Goal: Navigation & Orientation: Find specific page/section

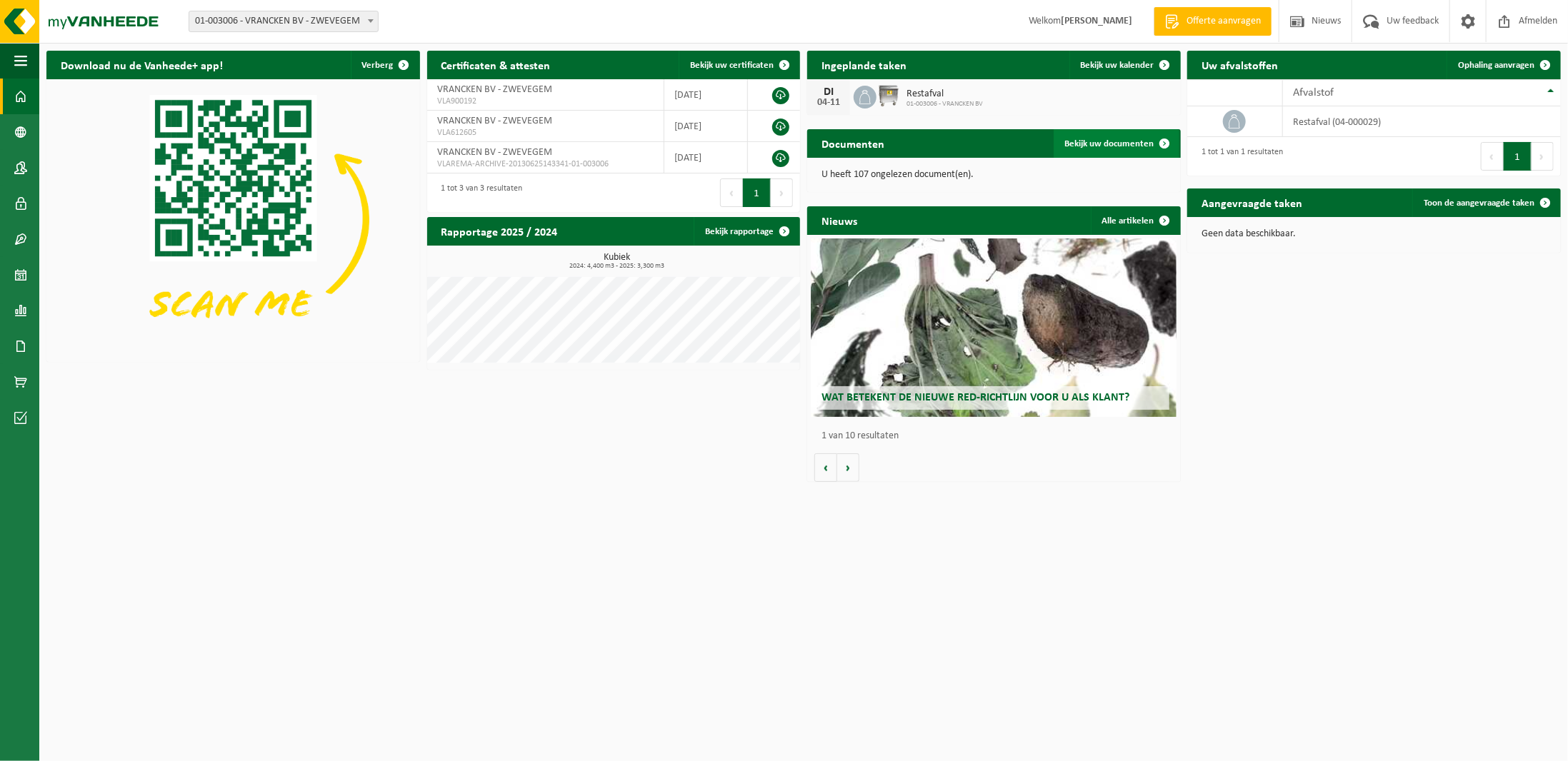
click at [1090, 146] on span "Bekijk uw documenten" at bounding box center [1110, 144] width 90 height 10
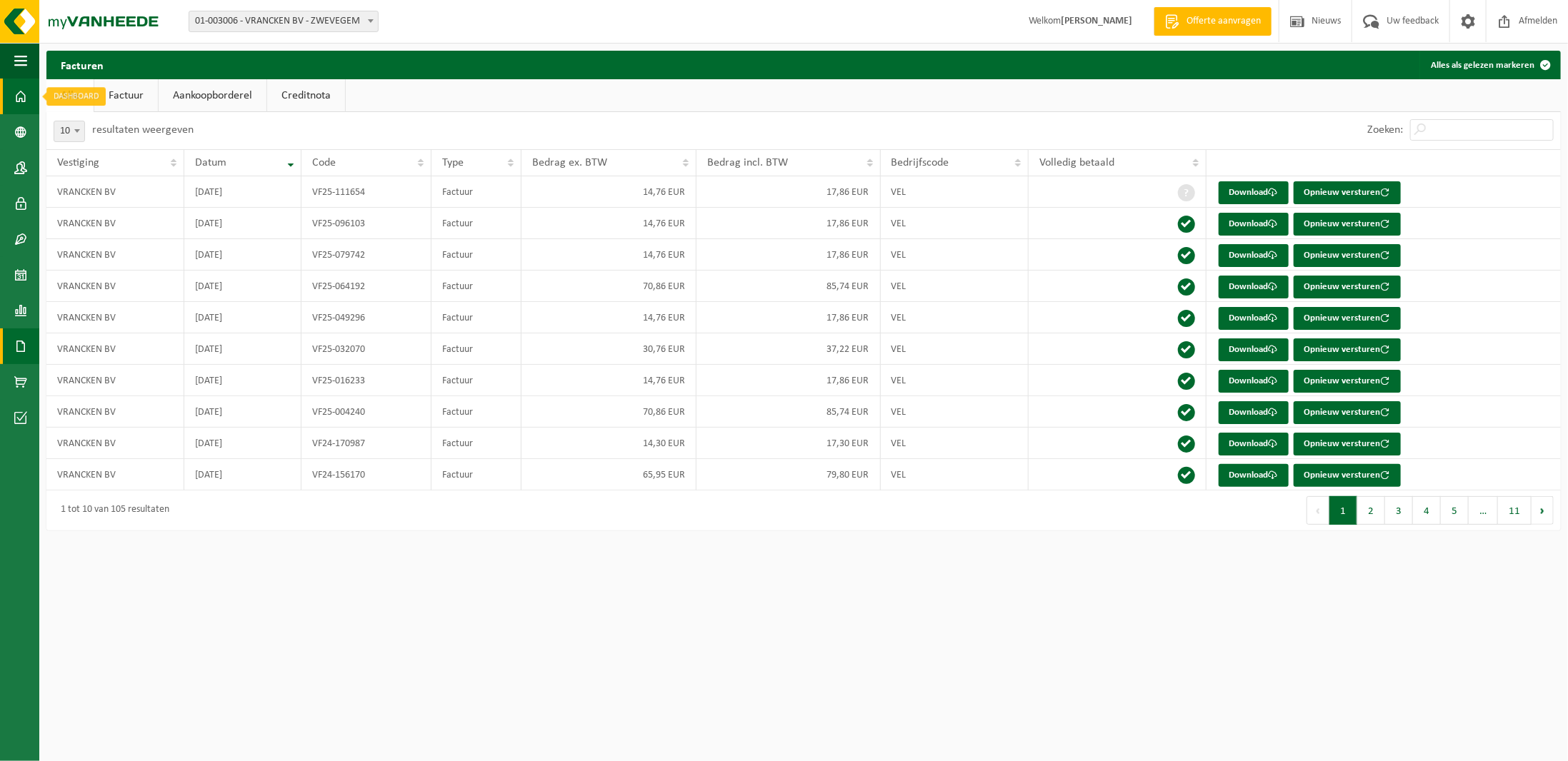
click at [26, 104] on span at bounding box center [20, 96] width 13 height 36
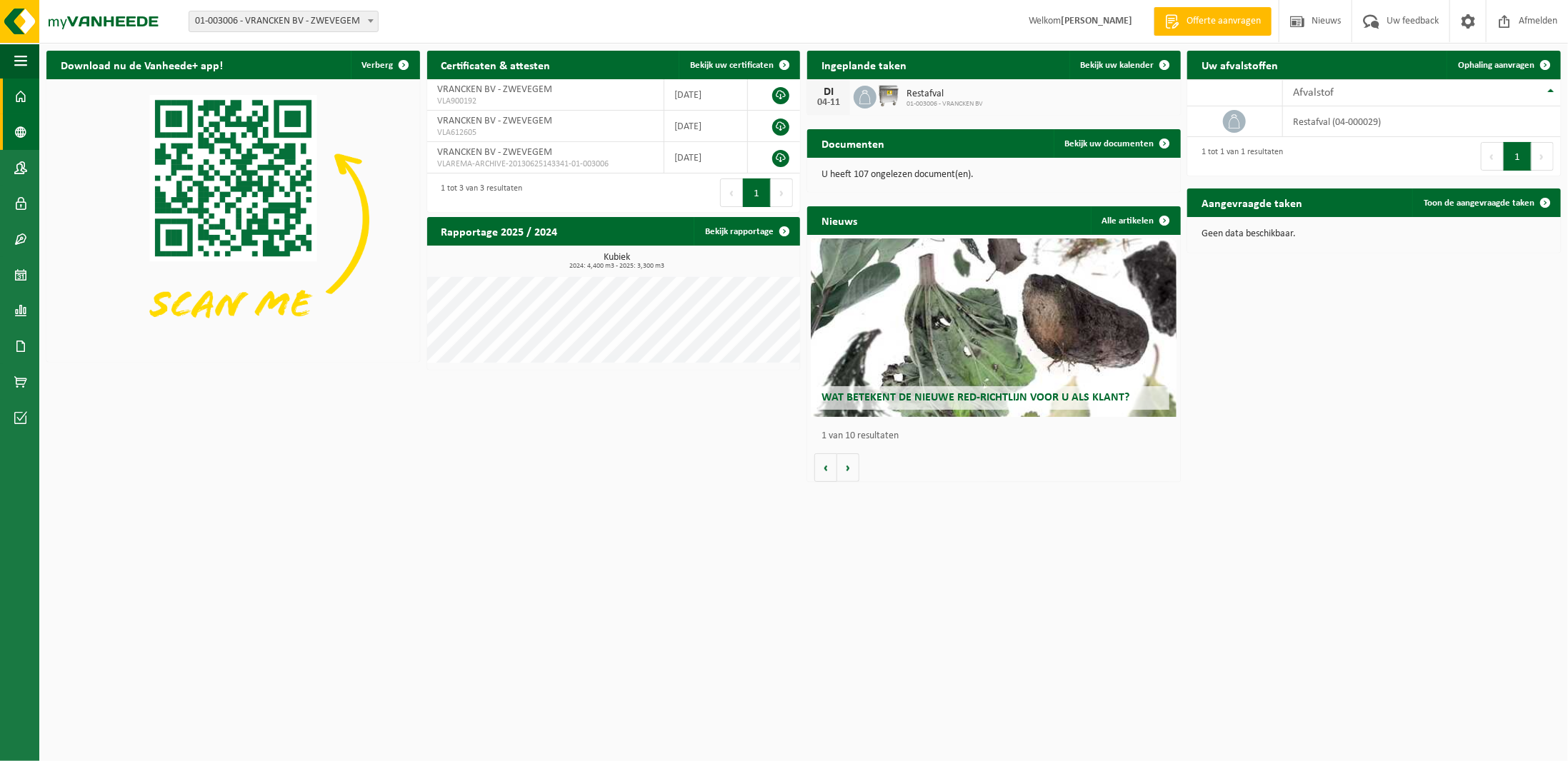
click at [13, 126] on link "Bedrijfsgegevens" at bounding box center [19, 132] width 39 height 36
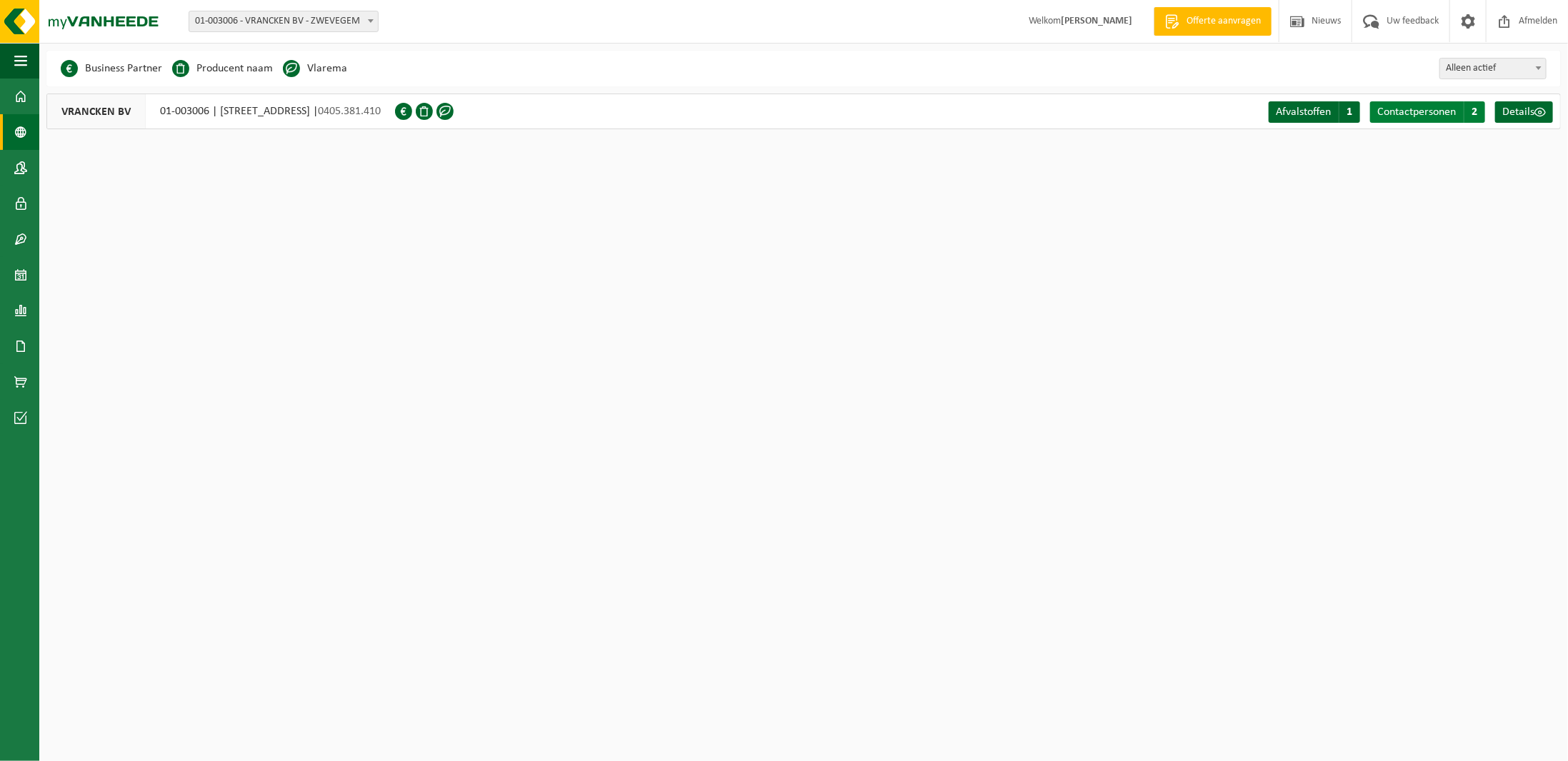
click at [1427, 107] on span "Contactpersonen" at bounding box center [1416, 112] width 78 height 11
click at [18, 164] on span at bounding box center [20, 168] width 13 height 36
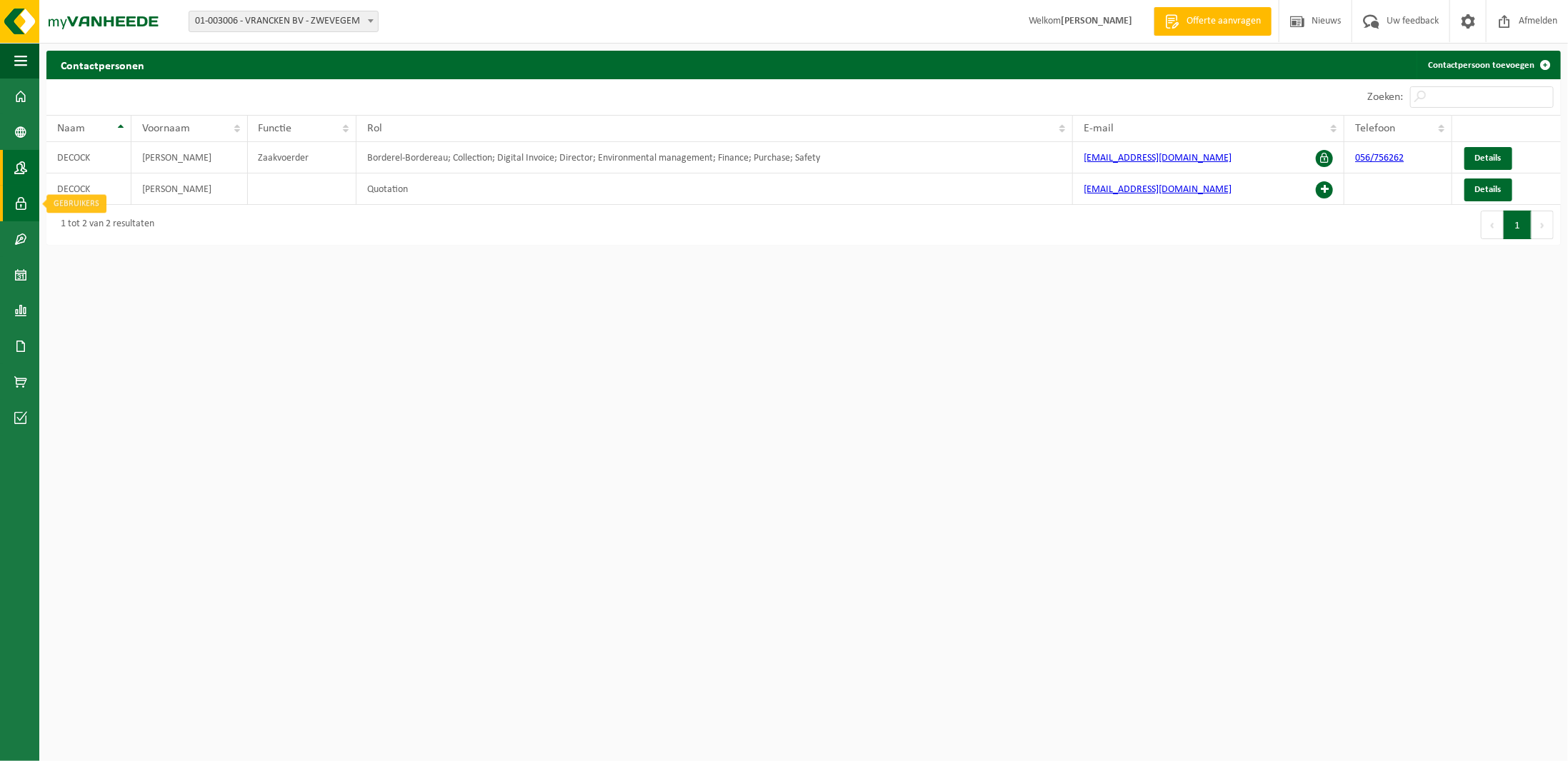
click at [16, 203] on span at bounding box center [20, 204] width 13 height 36
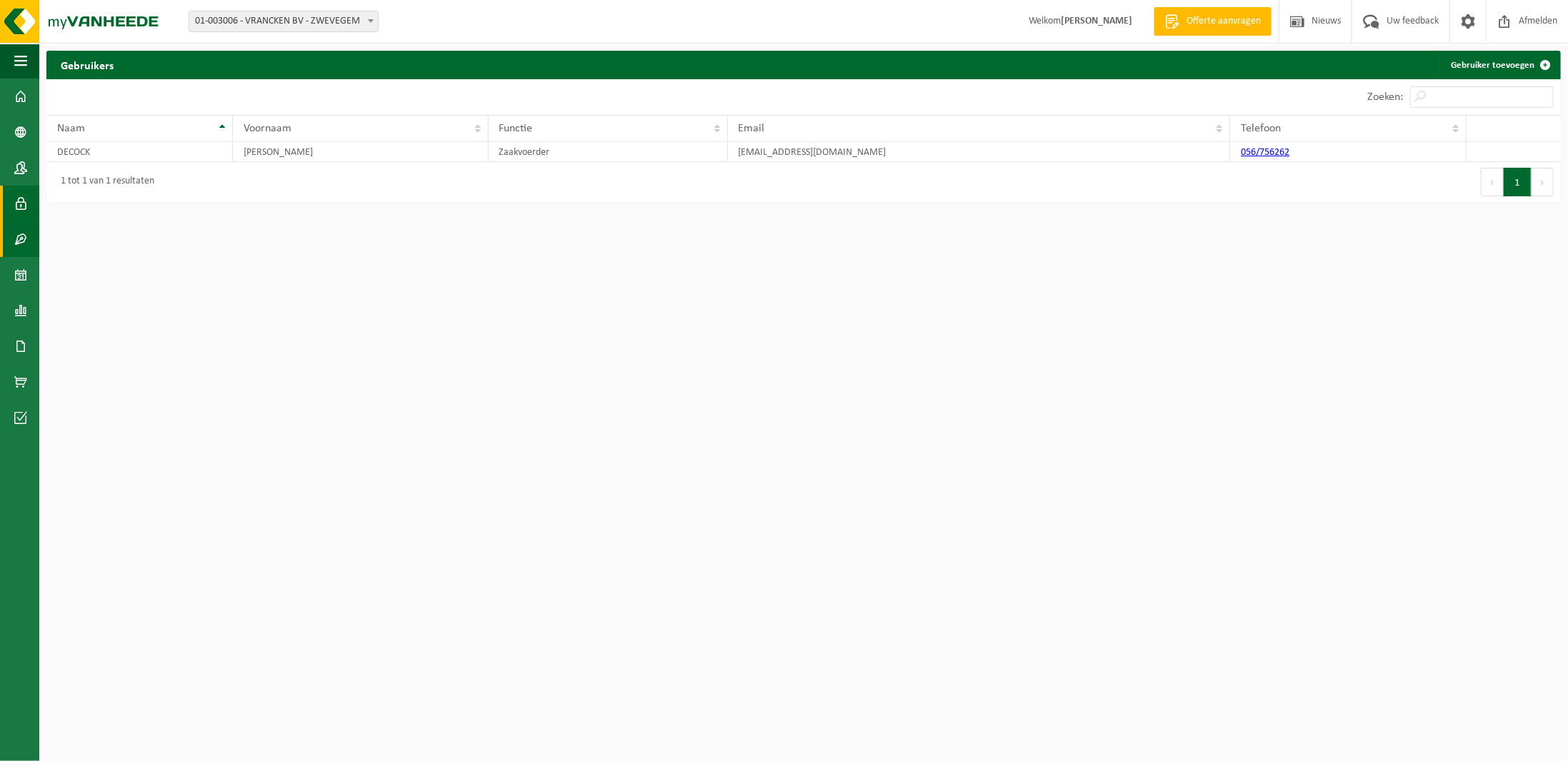
click at [10, 236] on link "Contracten" at bounding box center [19, 239] width 39 height 36
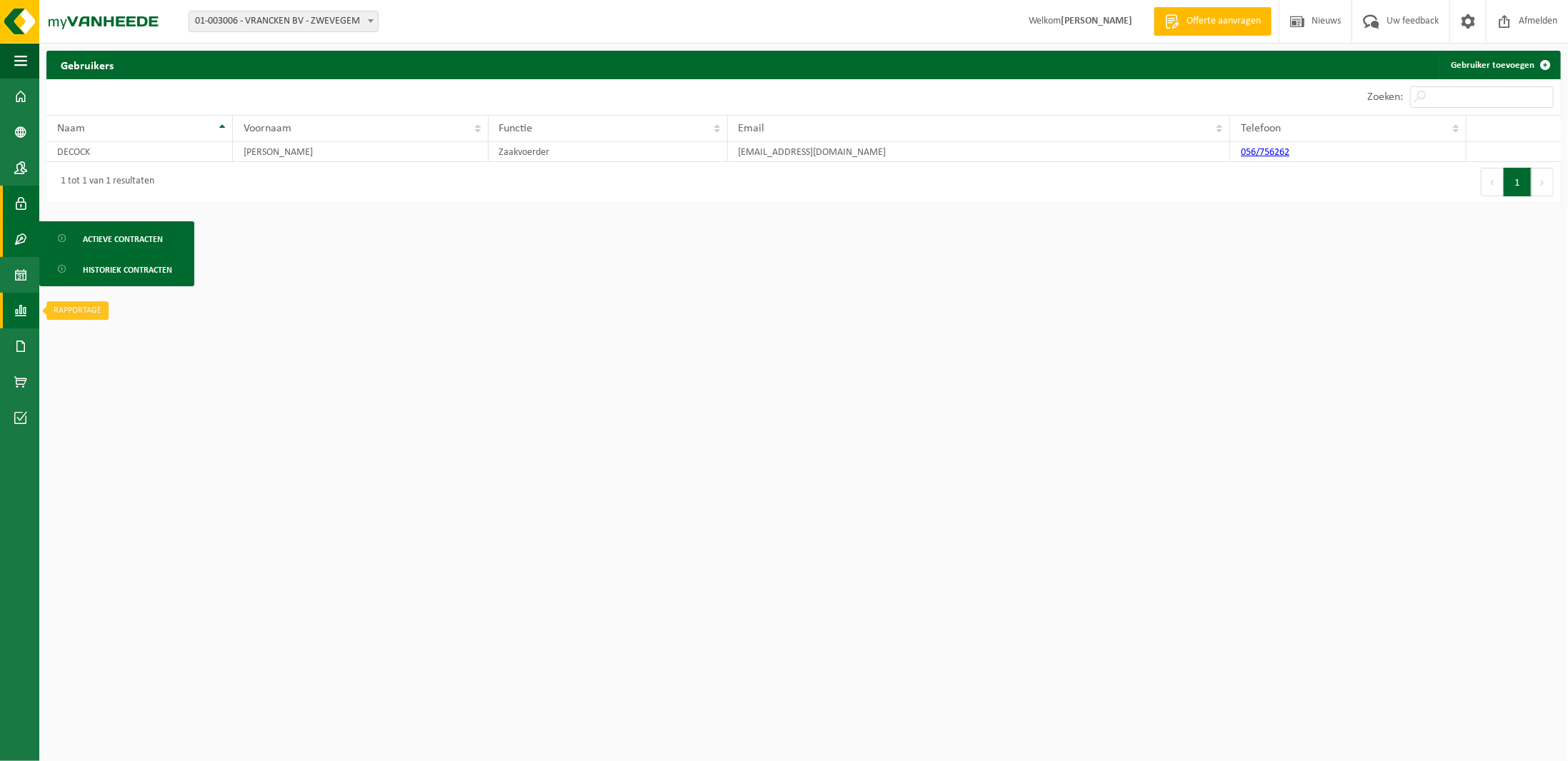
click at [23, 316] on span at bounding box center [20, 311] width 13 height 36
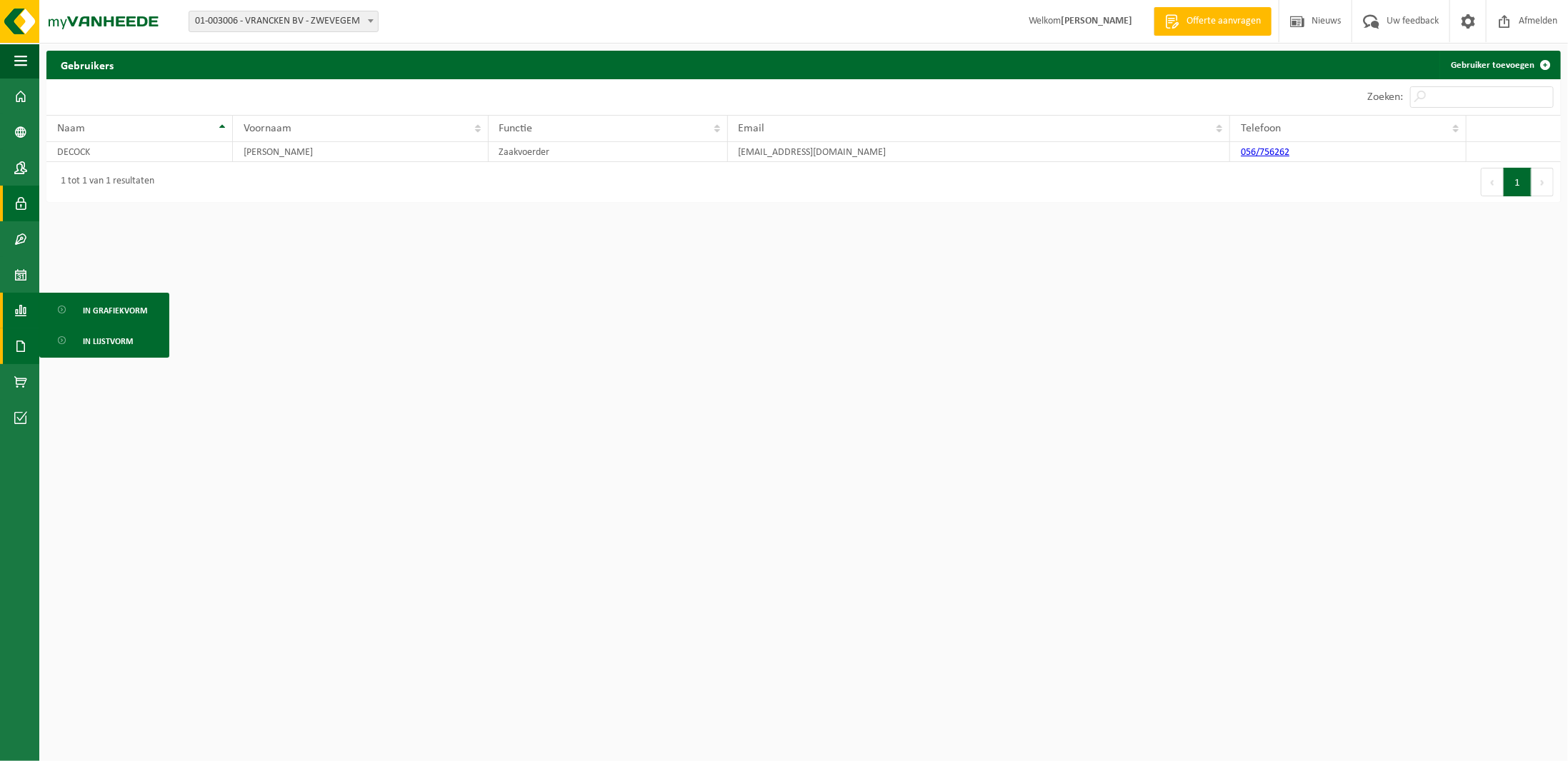
click at [24, 346] on span at bounding box center [20, 346] width 13 height 36
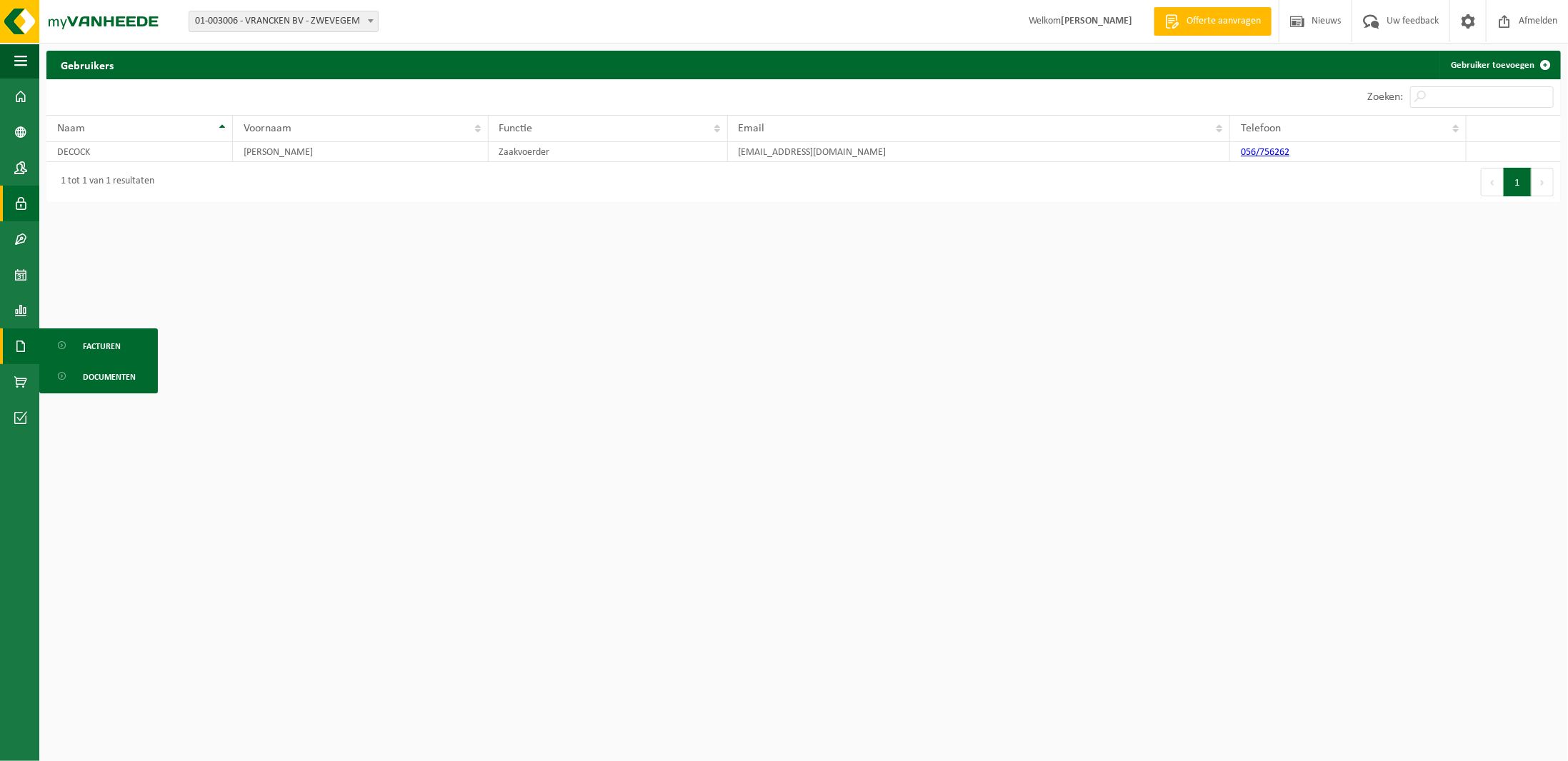
click at [96, 377] on span "Documenten" at bounding box center [109, 377] width 53 height 27
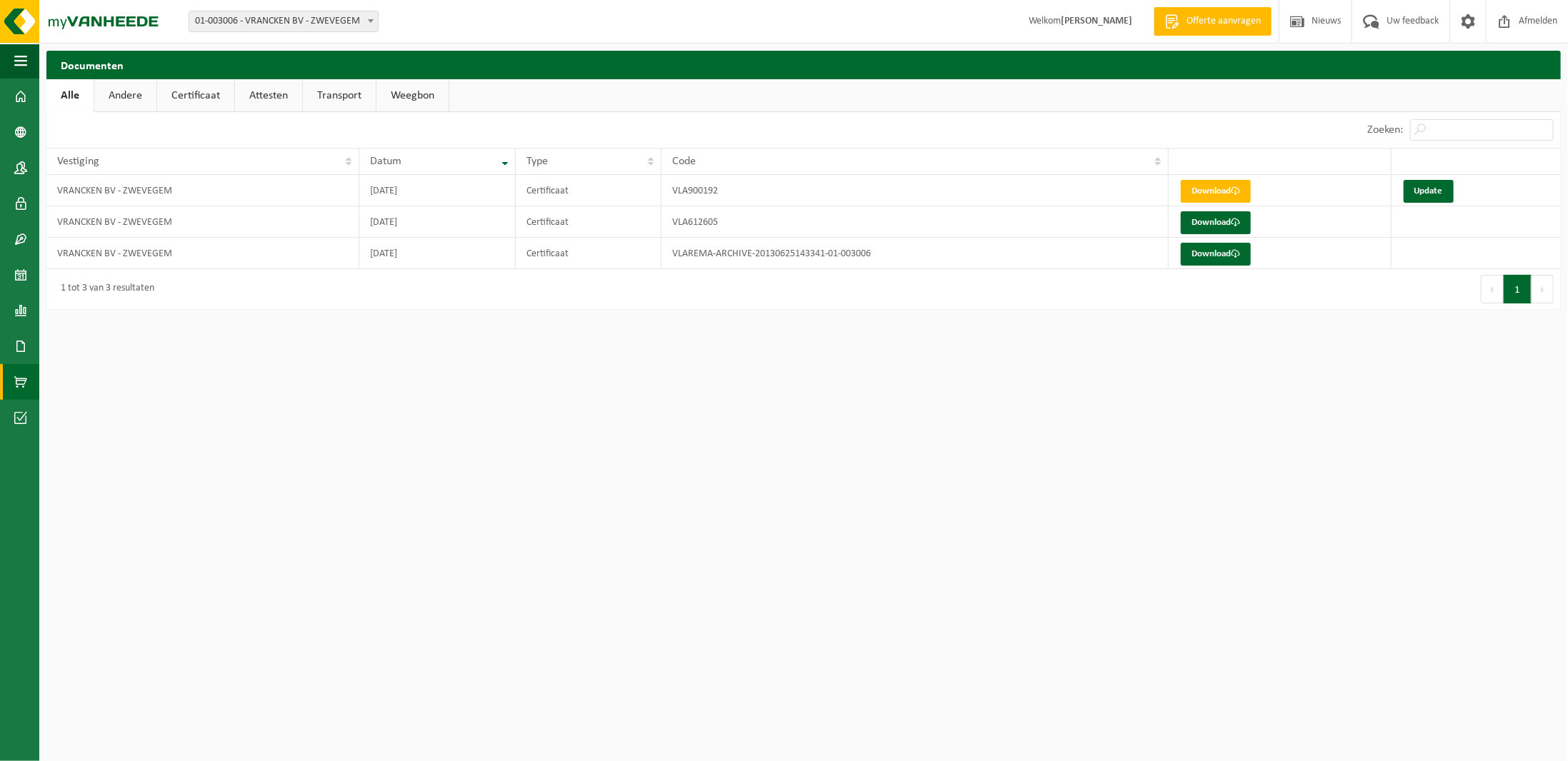
click at [18, 378] on span at bounding box center [20, 382] width 13 height 36
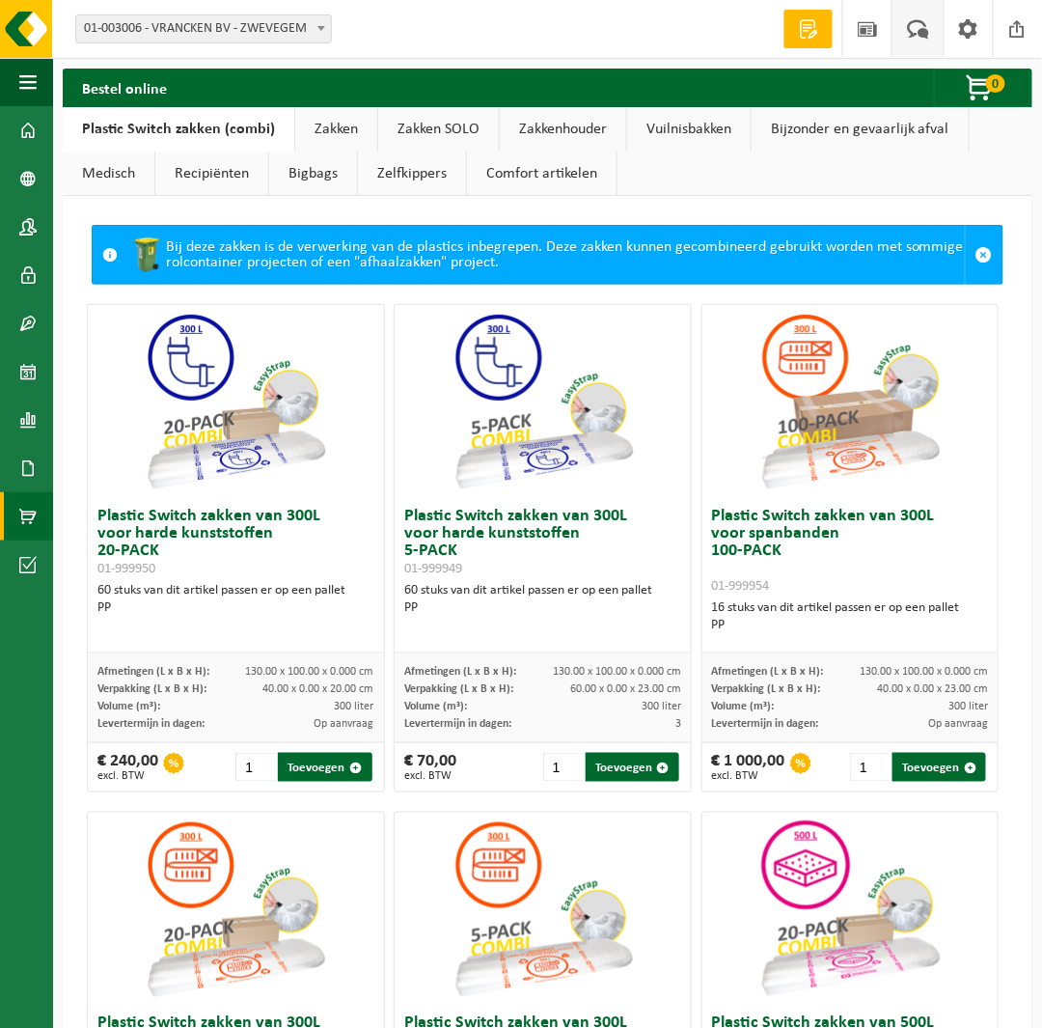
click at [929, 31] on span at bounding box center [918, 28] width 32 height 57
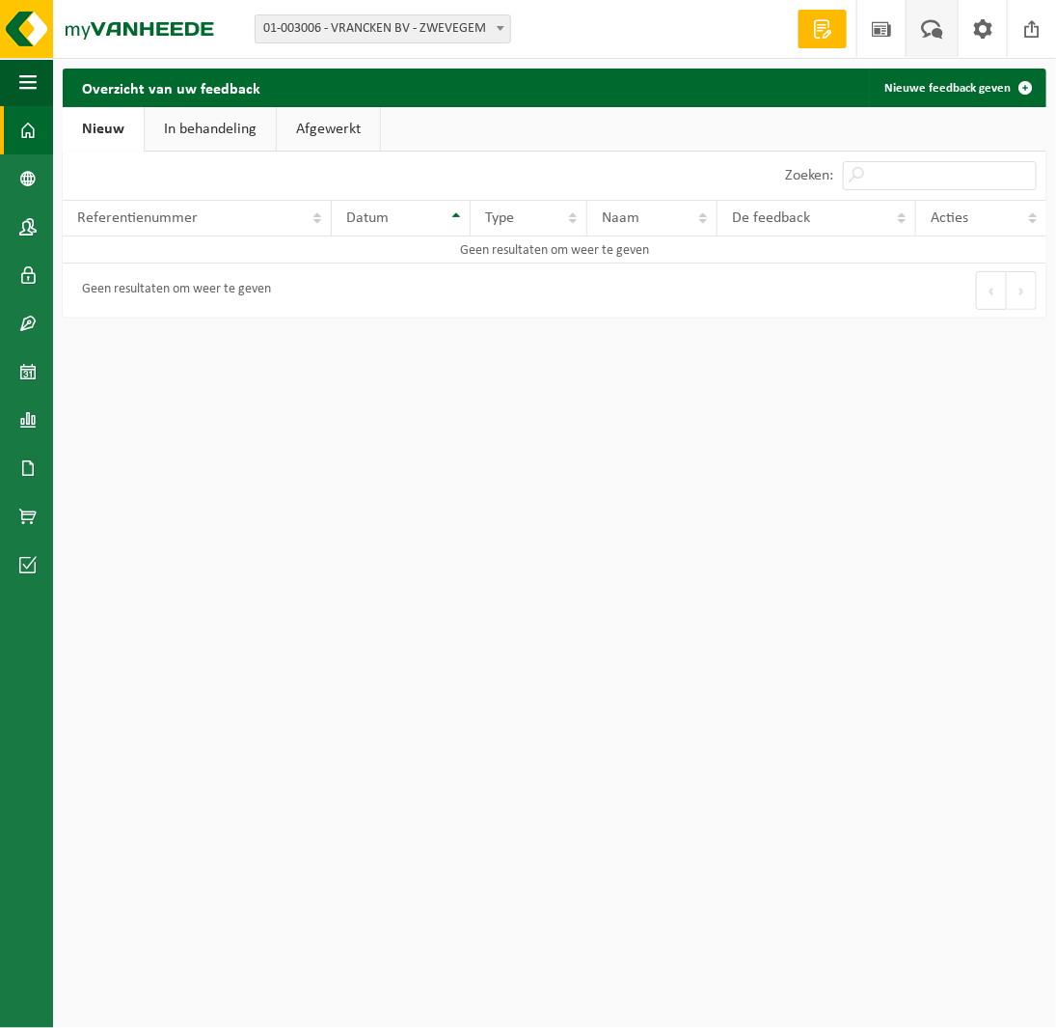
click at [39, 135] on link "Dashboard" at bounding box center [26, 130] width 53 height 48
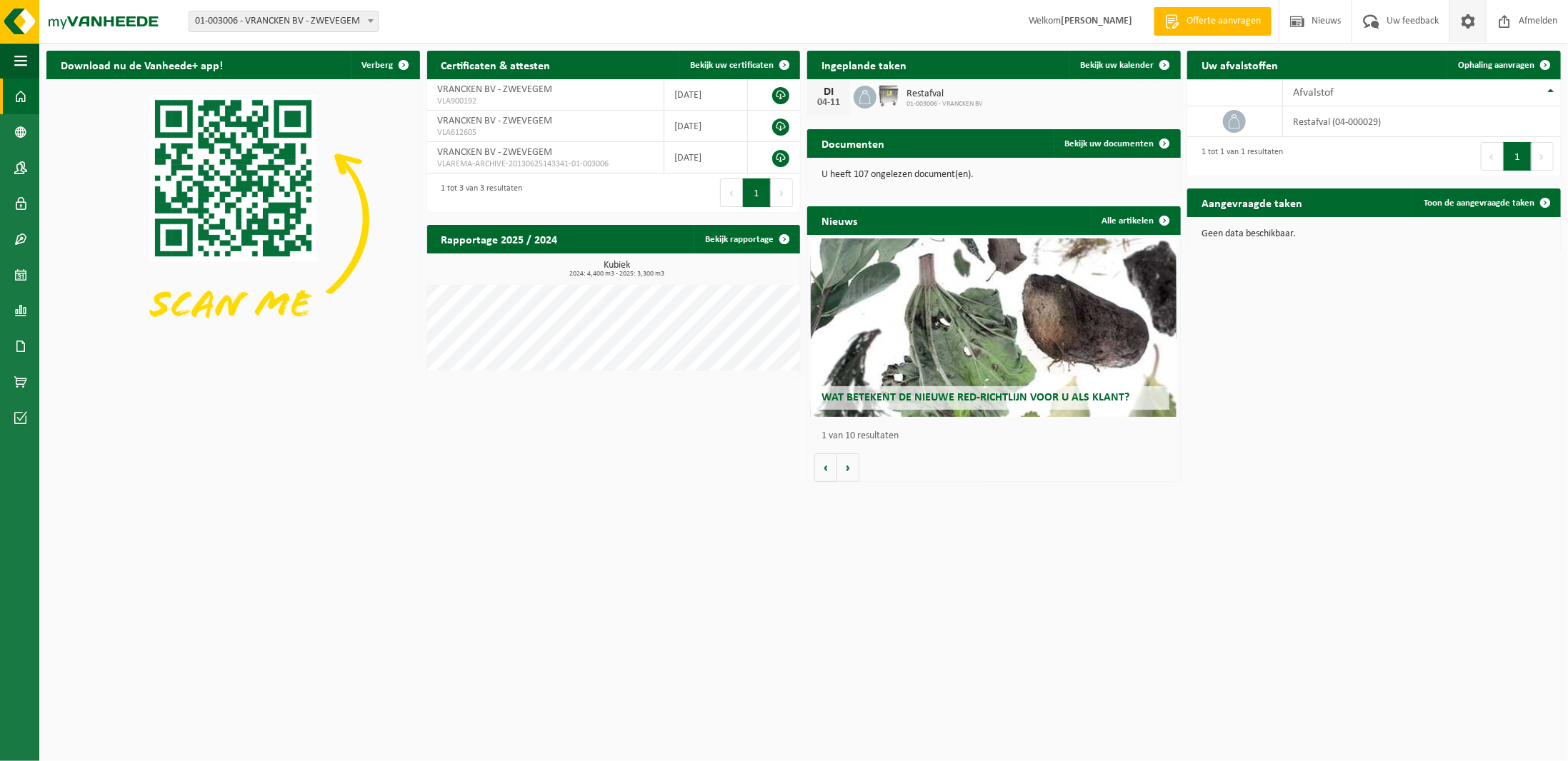
click at [781, 16] on span at bounding box center [1467, 21] width 21 height 42
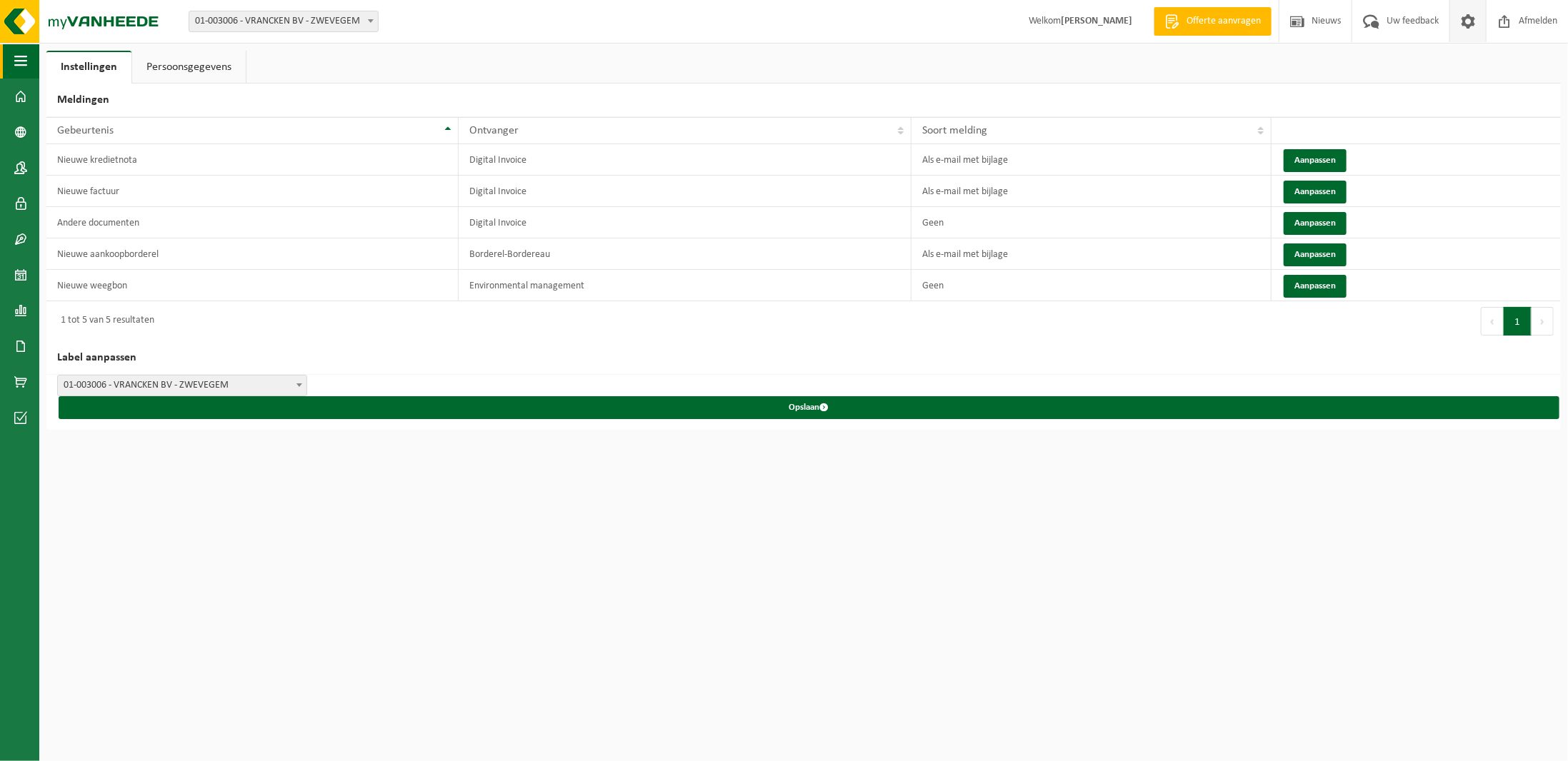
click at [15, 63] on span "button" at bounding box center [20, 61] width 13 height 36
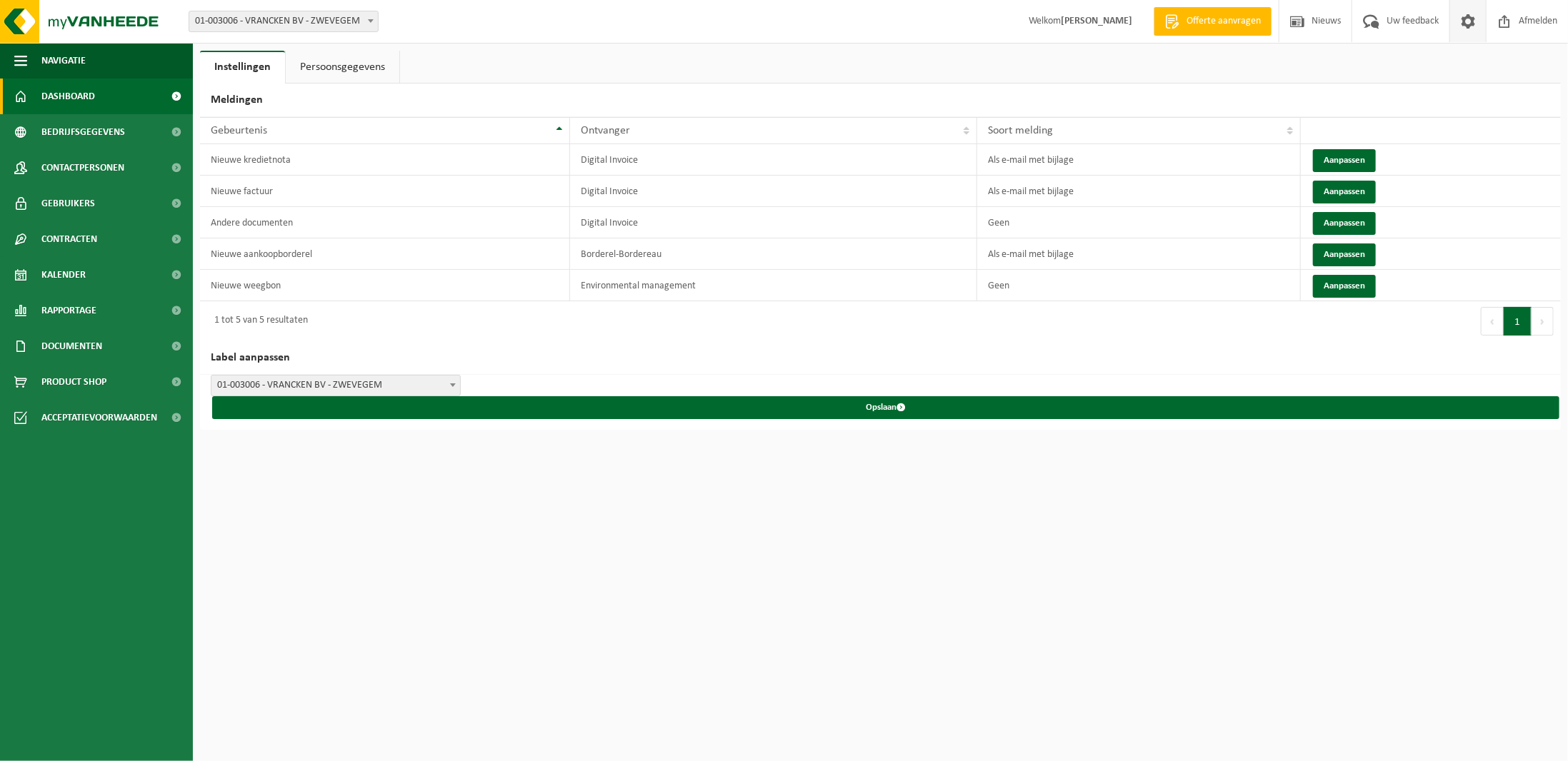
click at [180, 95] on span at bounding box center [176, 96] width 32 height 36
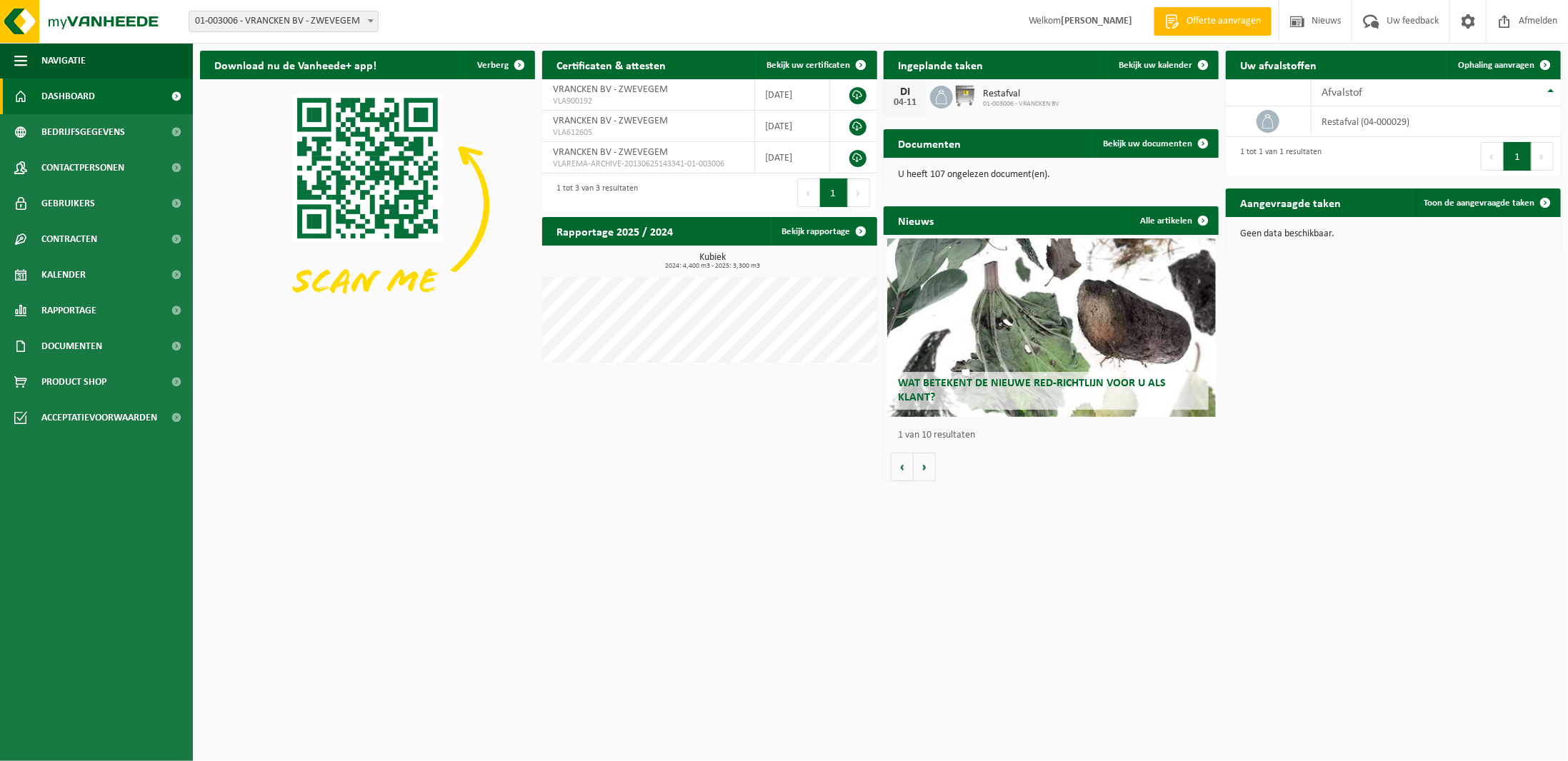
click at [180, 95] on span at bounding box center [176, 96] width 32 height 36
click at [1204, 215] on span at bounding box center [1202, 221] width 29 height 29
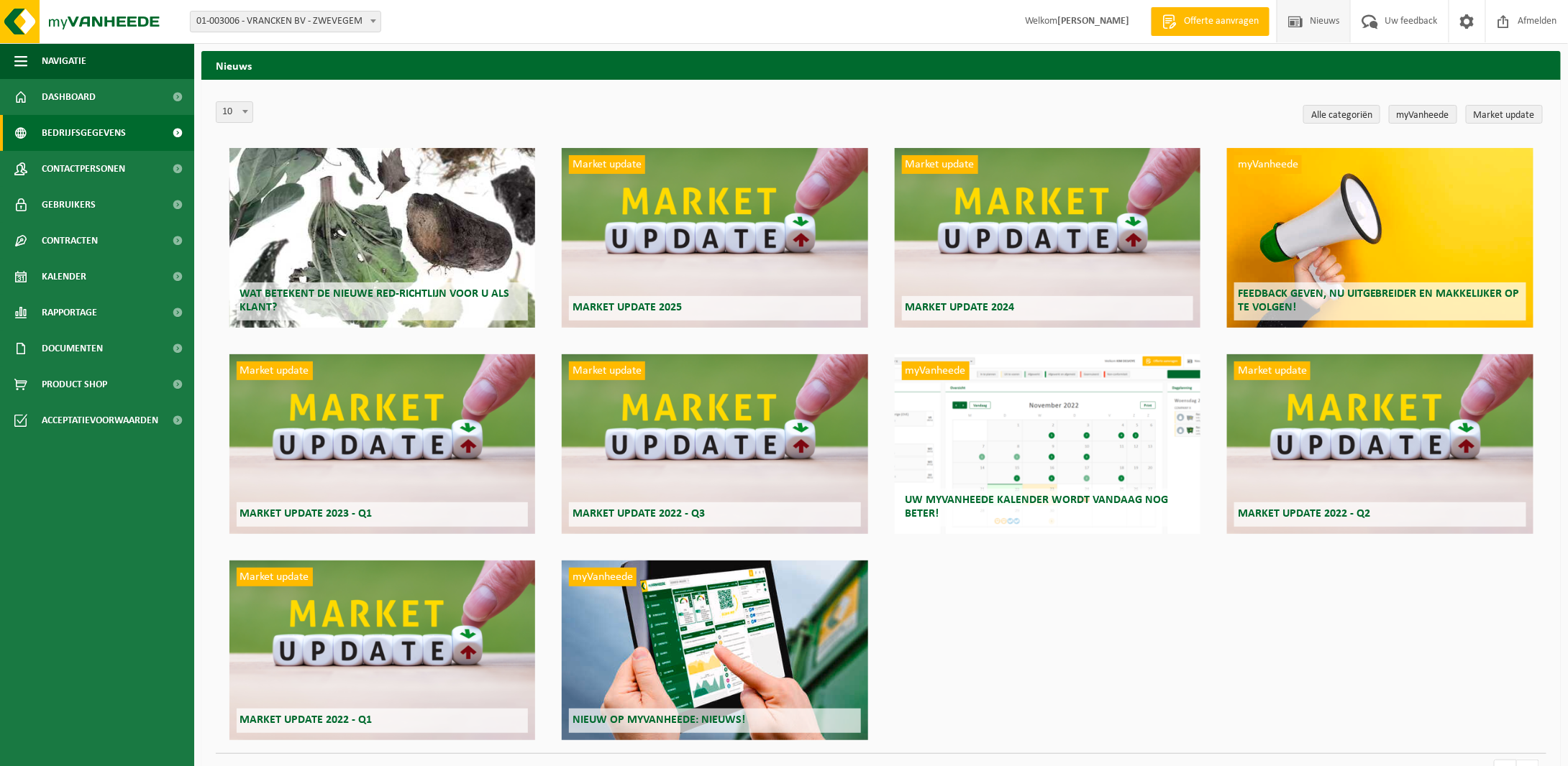
click at [56, 133] on span "Bedrijfsgegevens" at bounding box center [84, 133] width 84 height 36
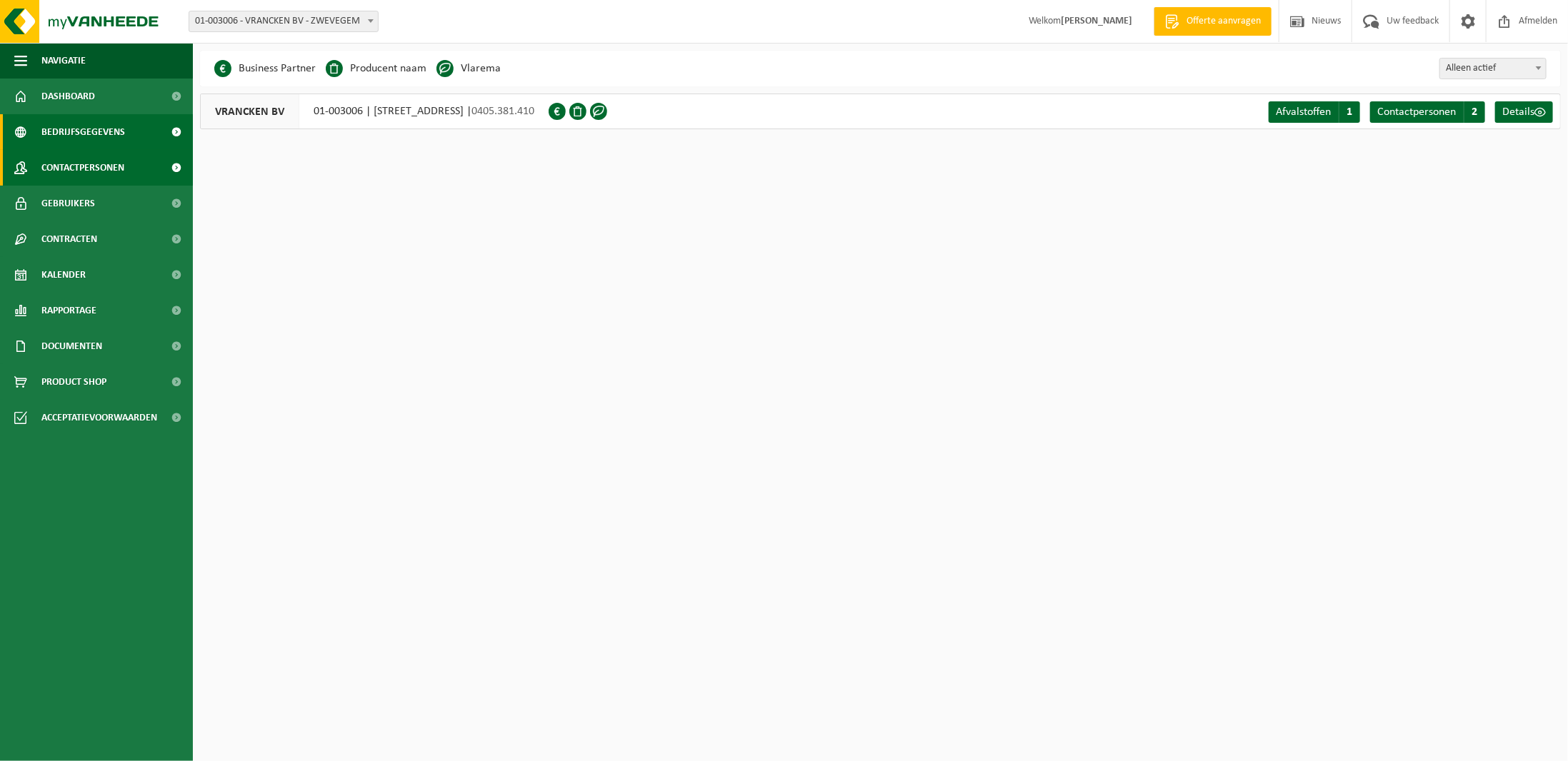
click at [63, 170] on span "Contactpersonen" at bounding box center [83, 168] width 83 height 36
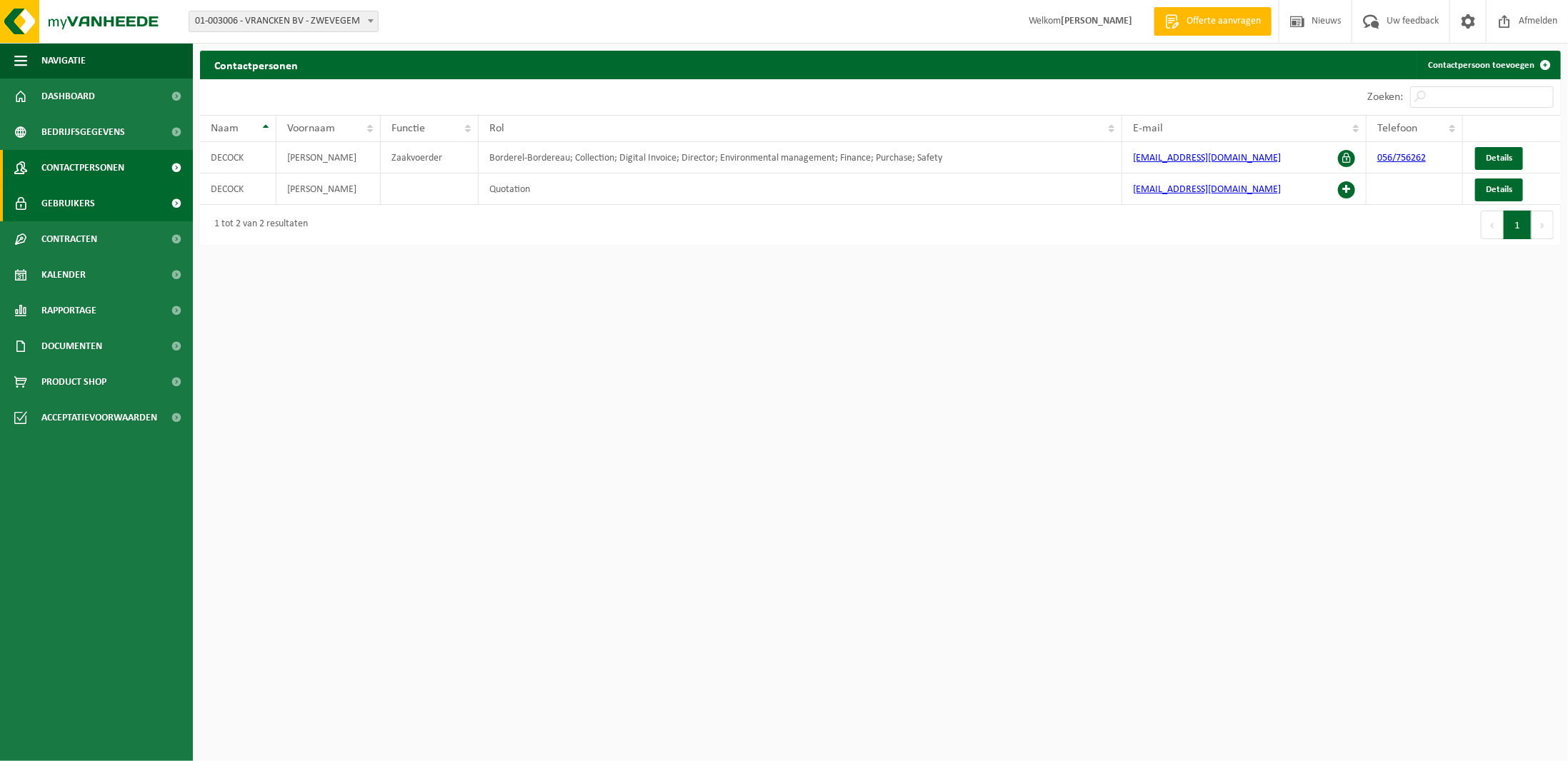
click at [66, 204] on span "Gebruikers" at bounding box center [68, 204] width 53 height 36
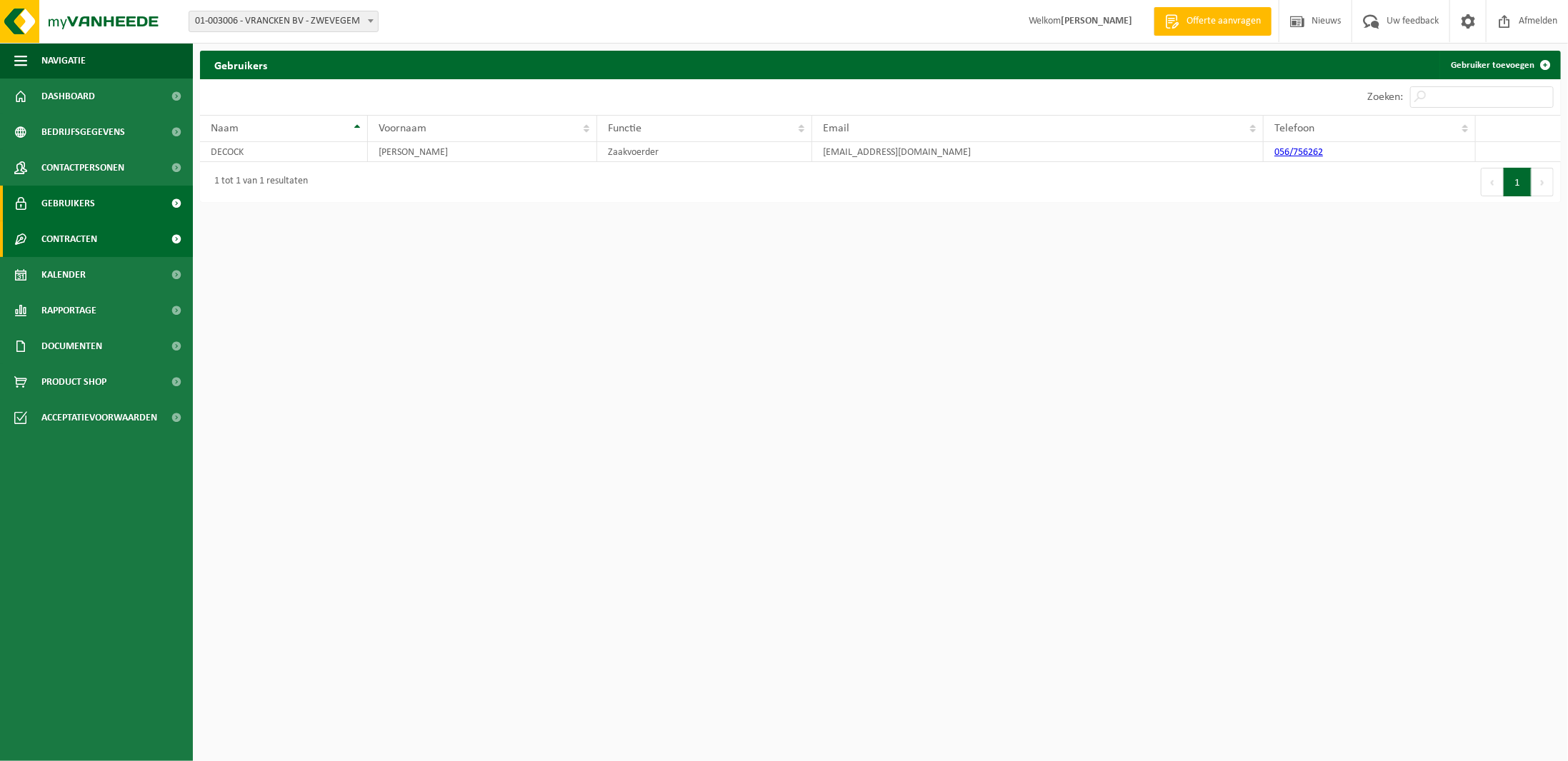
click at [70, 241] on span "Contracten" at bounding box center [69, 239] width 56 height 36
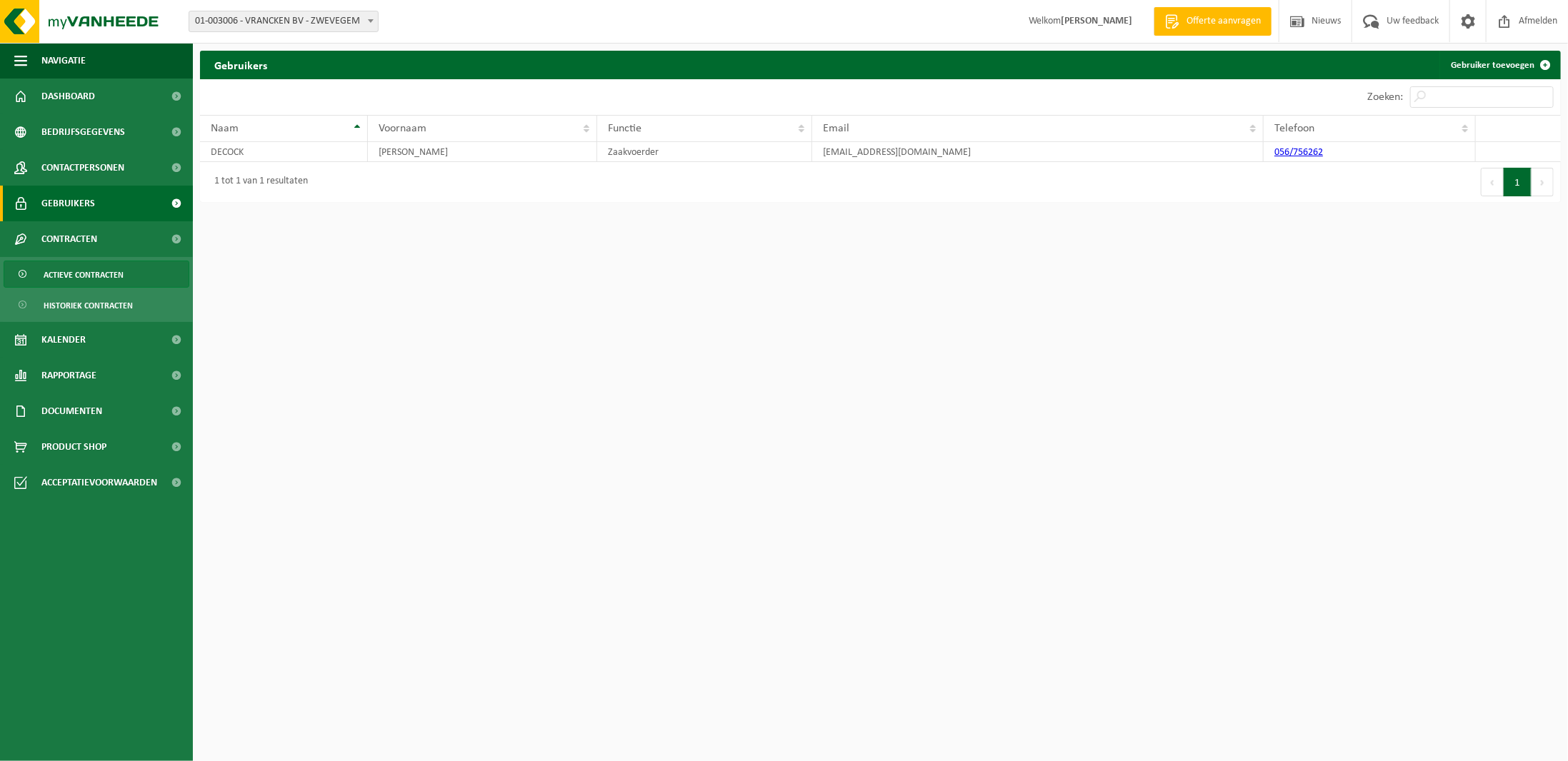
click at [70, 272] on span "Actieve contracten" at bounding box center [84, 275] width 80 height 27
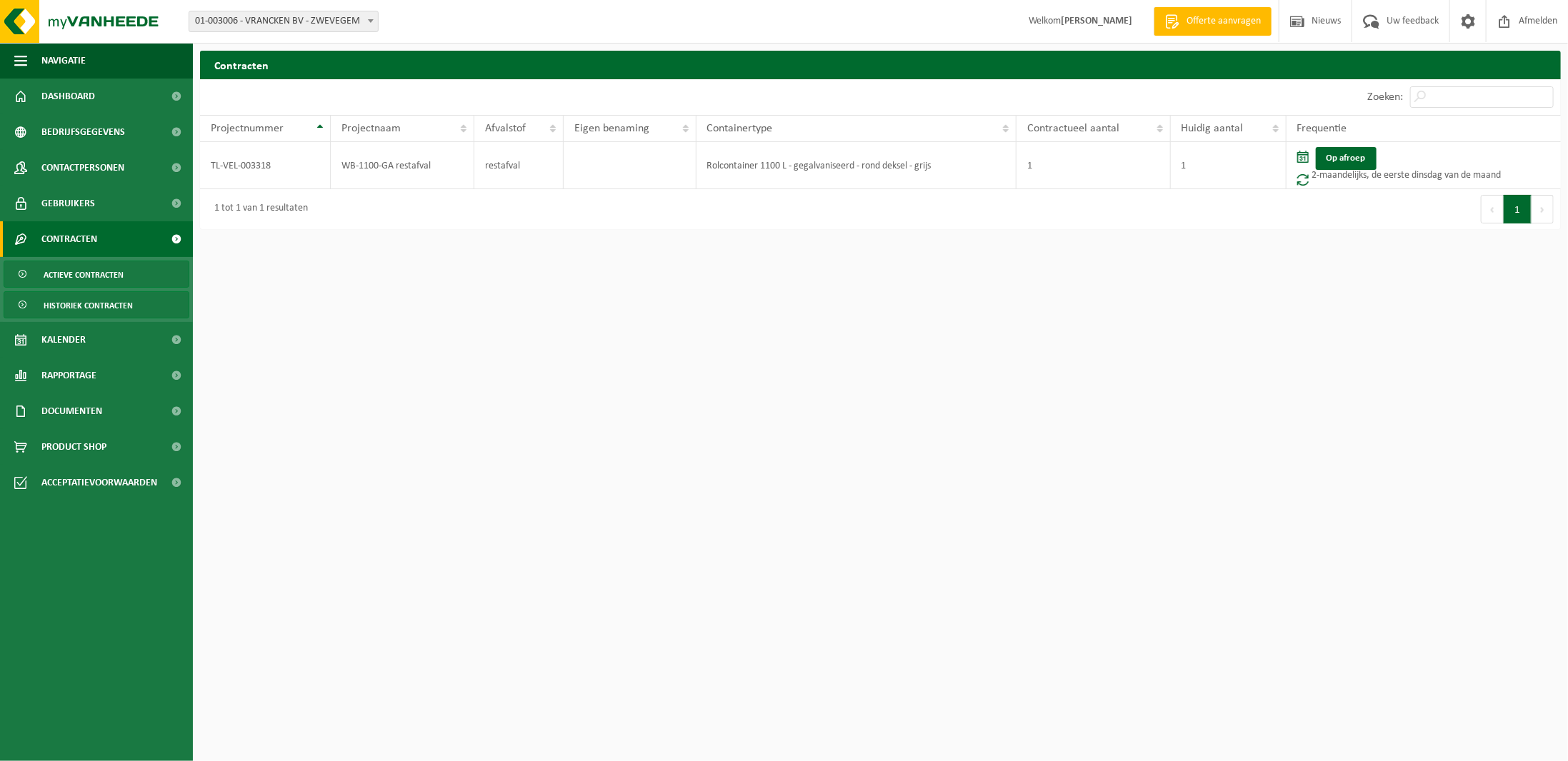
click at [67, 303] on span "Historiek contracten" at bounding box center [88, 306] width 90 height 27
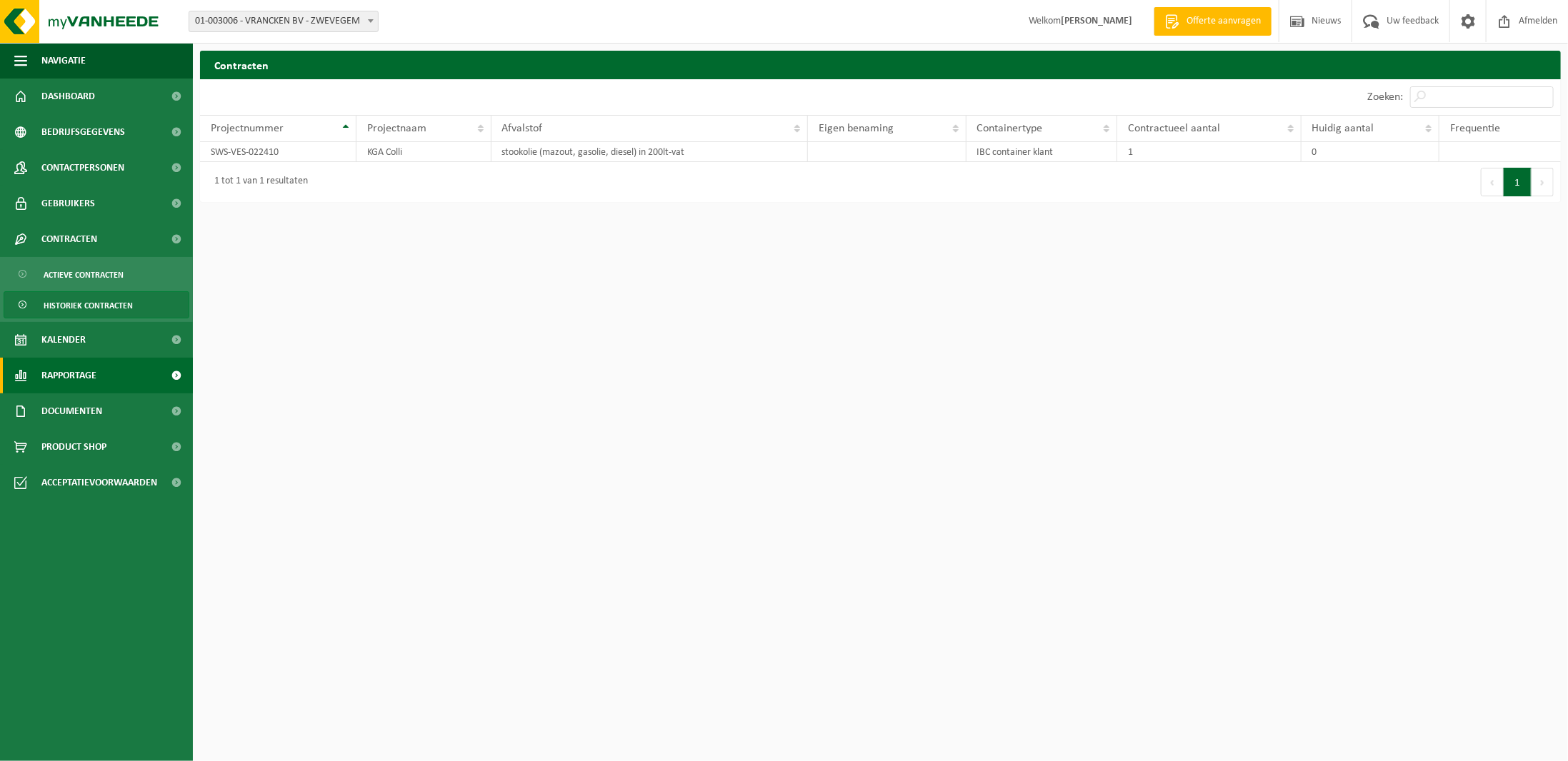
click at [72, 369] on span "Rapportage" at bounding box center [69, 375] width 55 height 36
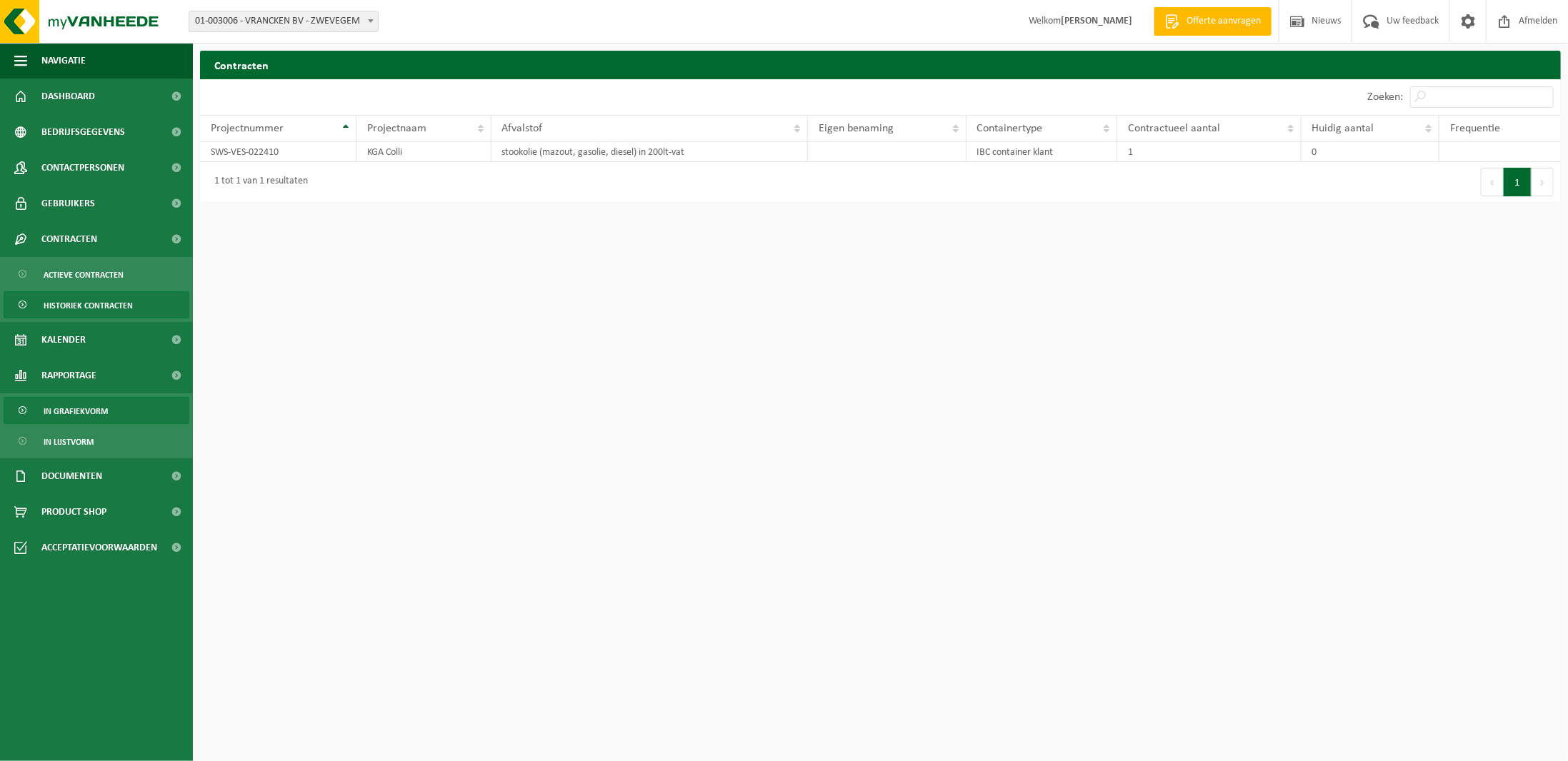
click at [80, 410] on span "In grafiekvorm" at bounding box center [76, 411] width 64 height 27
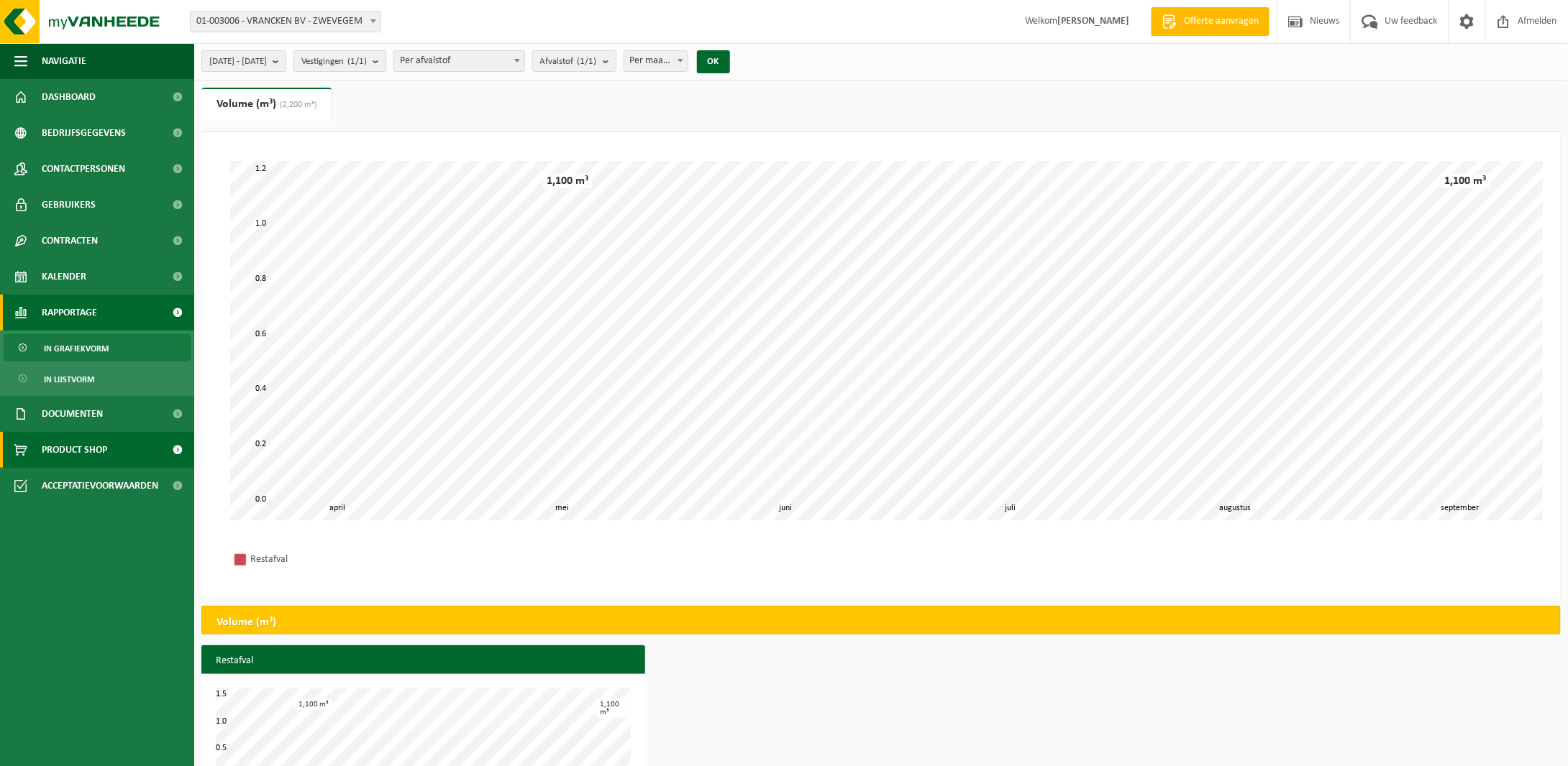
click at [81, 448] on span "Product Shop" at bounding box center [75, 450] width 66 height 36
